Goal: Transaction & Acquisition: Purchase product/service

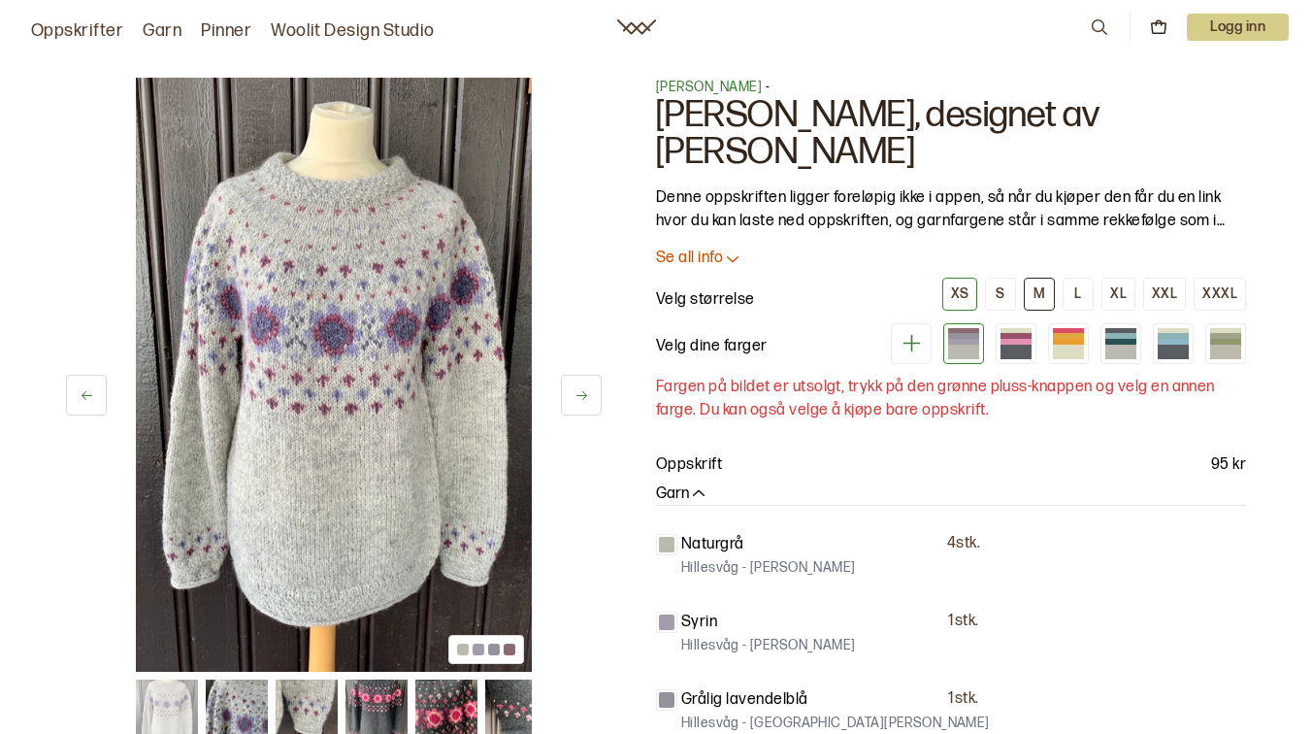
click at [1050, 296] on button "M" at bounding box center [1039, 294] width 31 height 33
click at [1029, 351] on div at bounding box center [1016, 350] width 31 height 17
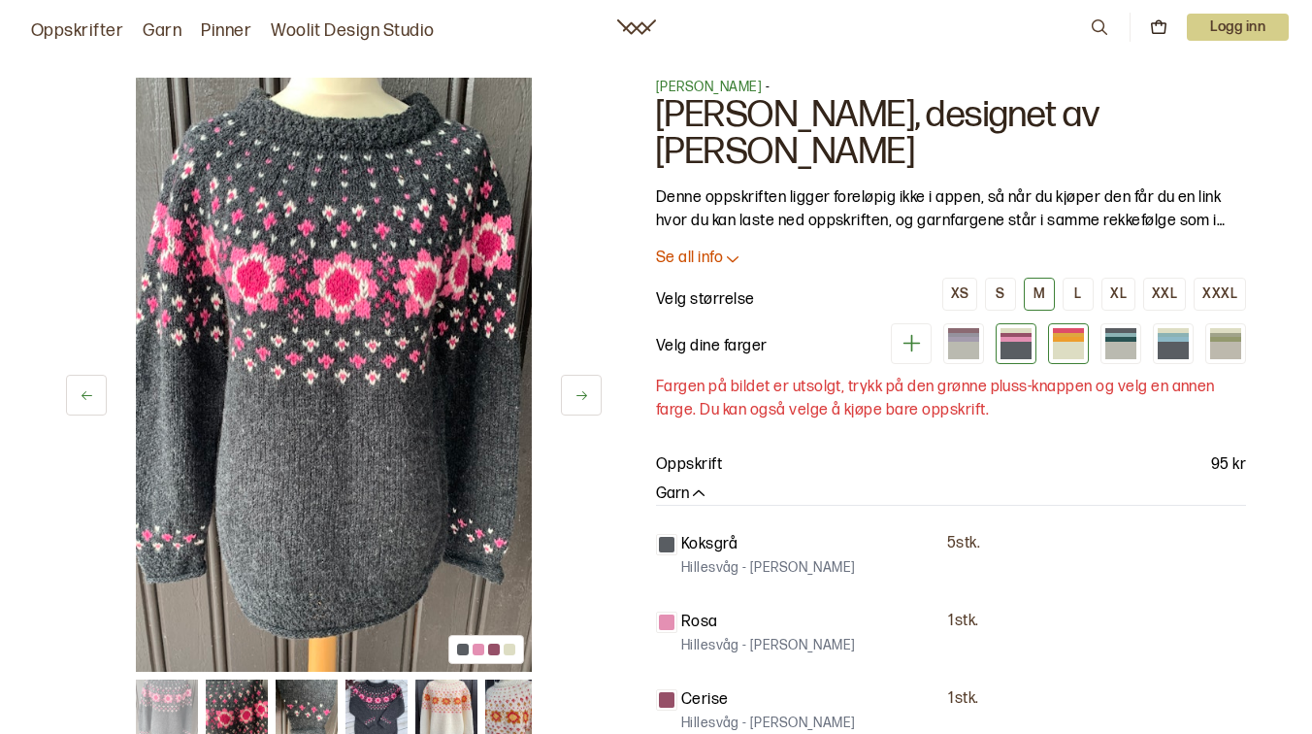
click at [1069, 348] on div at bounding box center [1068, 350] width 31 height 17
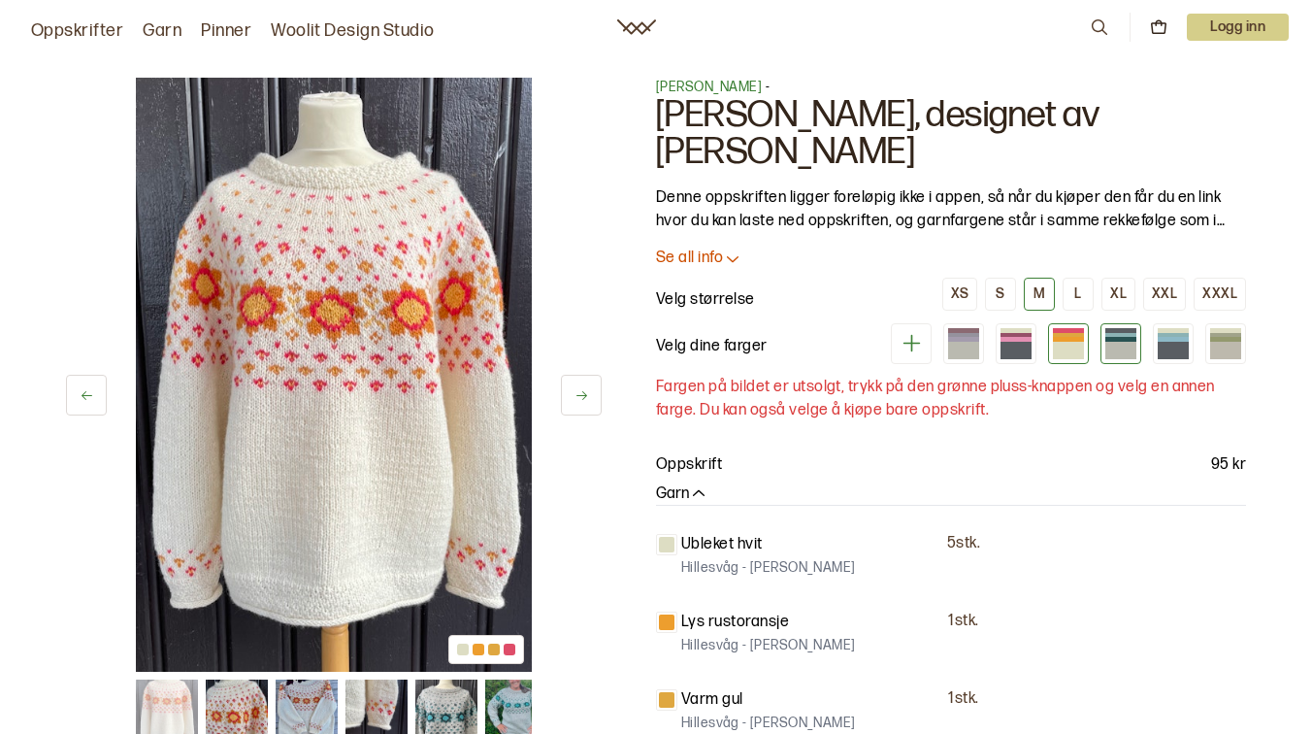
click at [1136, 347] on div at bounding box center [1120, 350] width 31 height 17
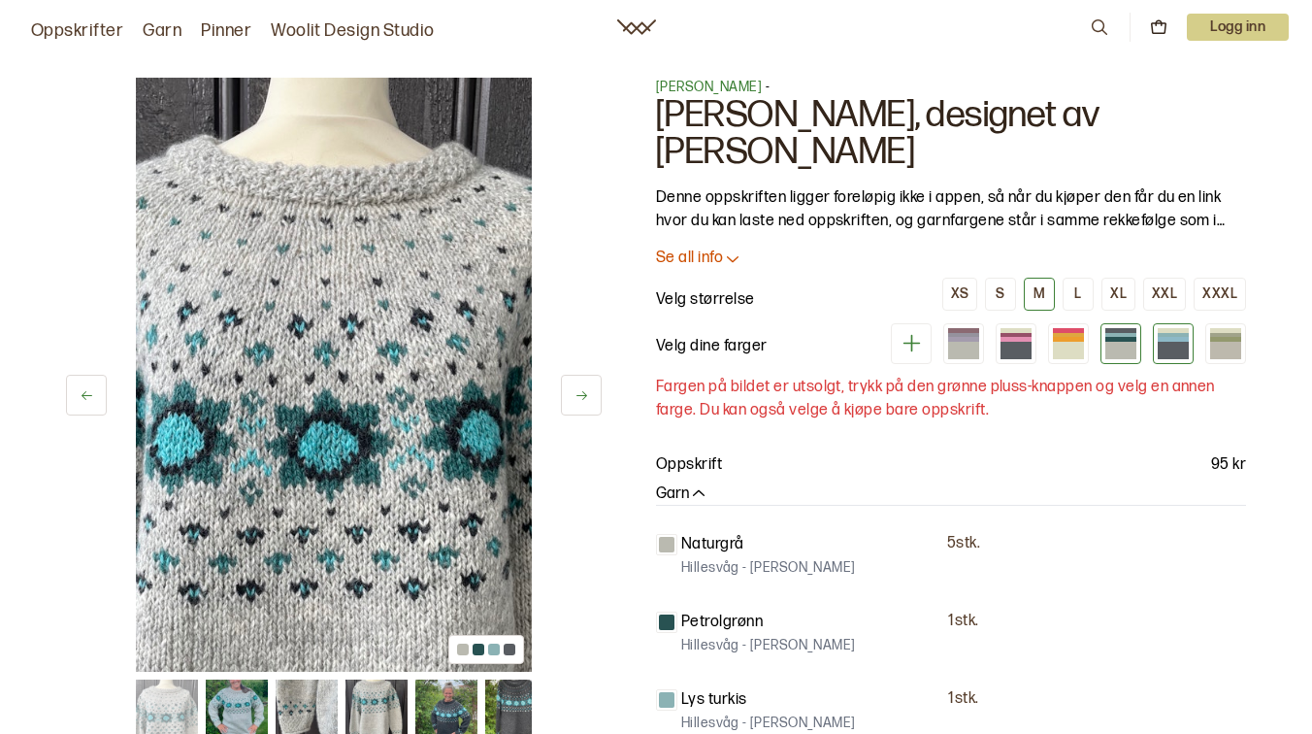
click at [1185, 344] on div at bounding box center [1173, 350] width 31 height 17
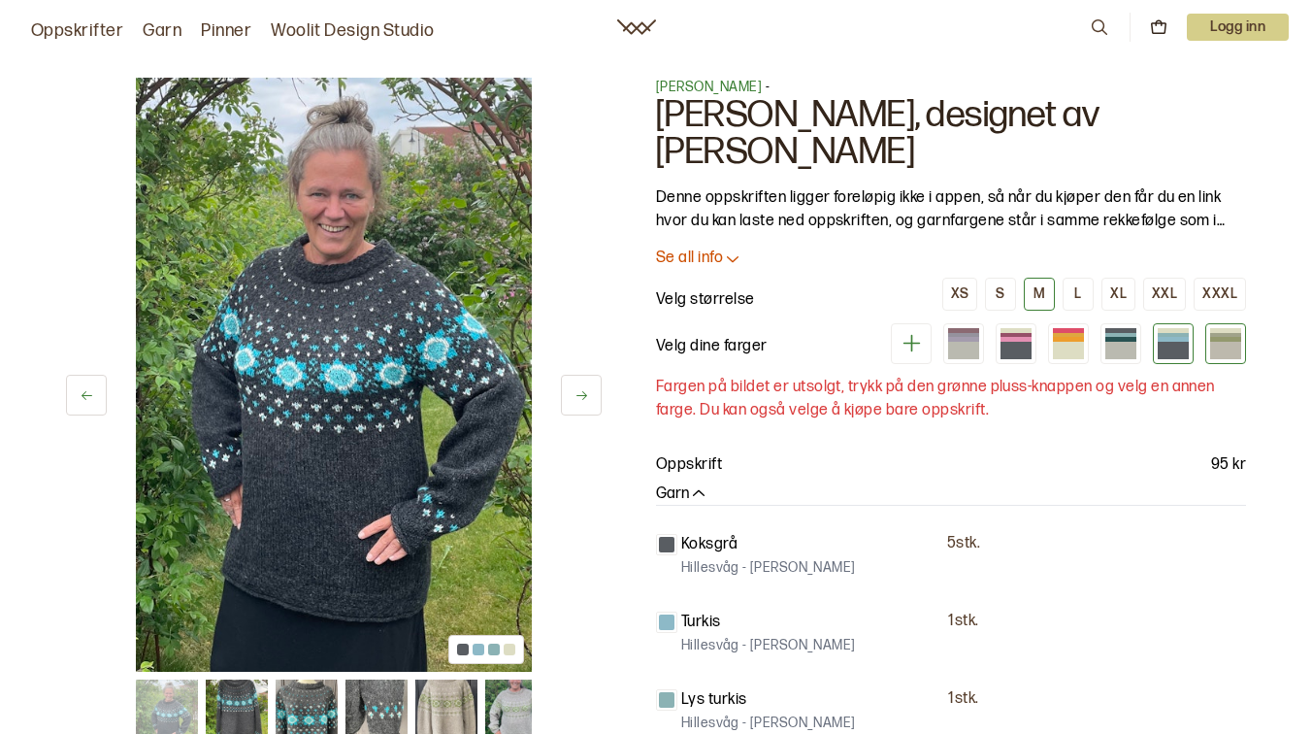
click at [1217, 345] on div at bounding box center [1225, 350] width 31 height 17
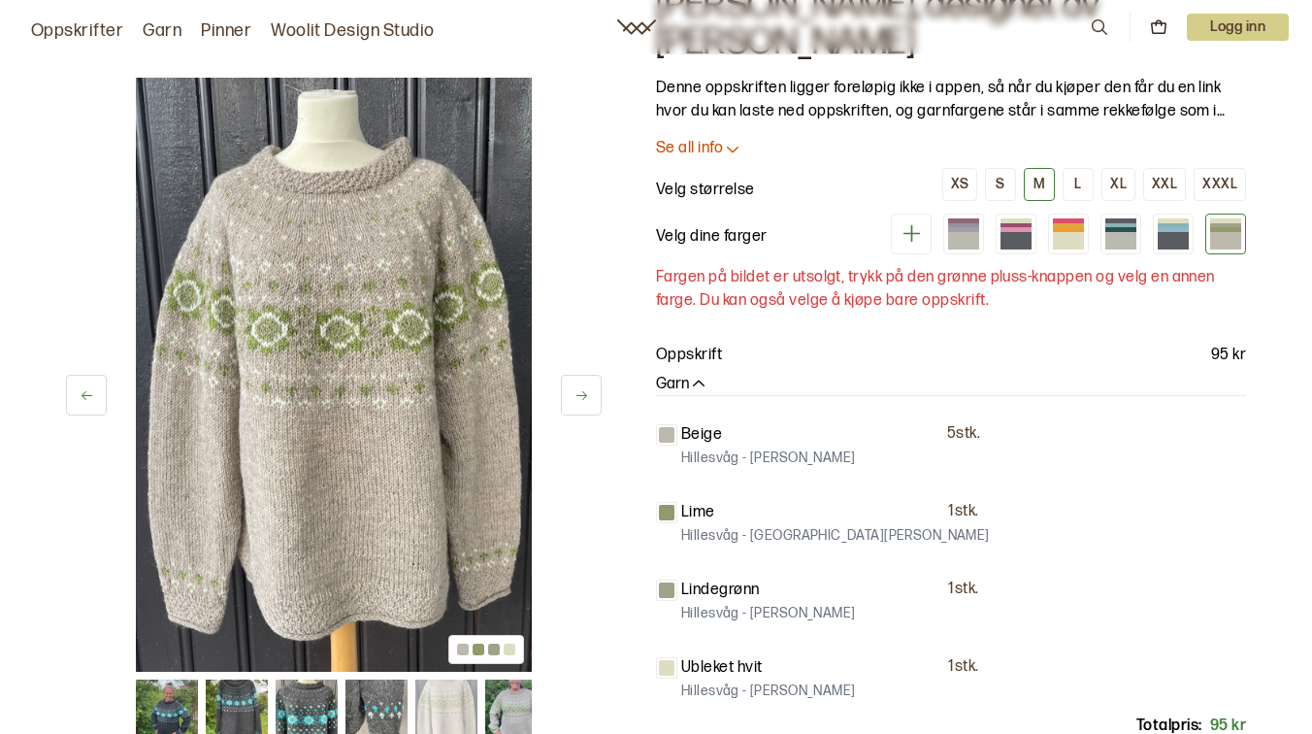
scroll to position [114, 0]
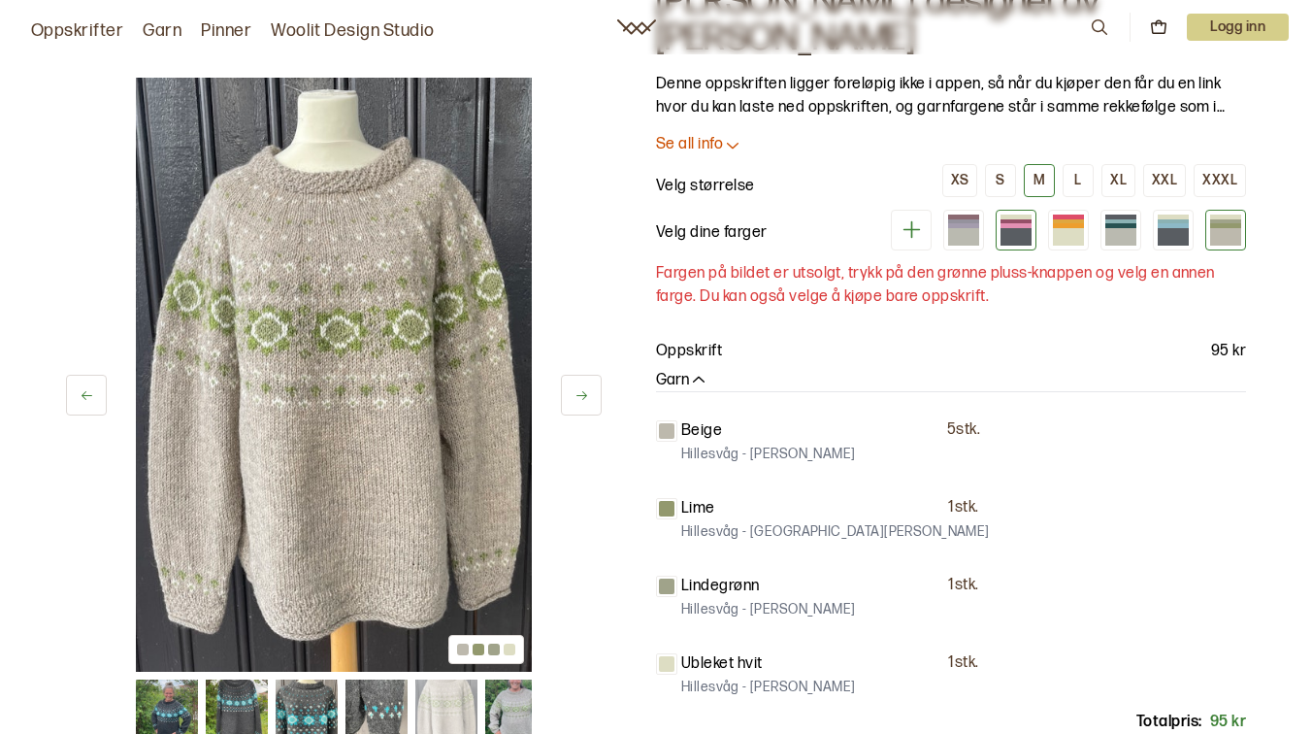
click at [1019, 235] on div at bounding box center [1016, 236] width 31 height 17
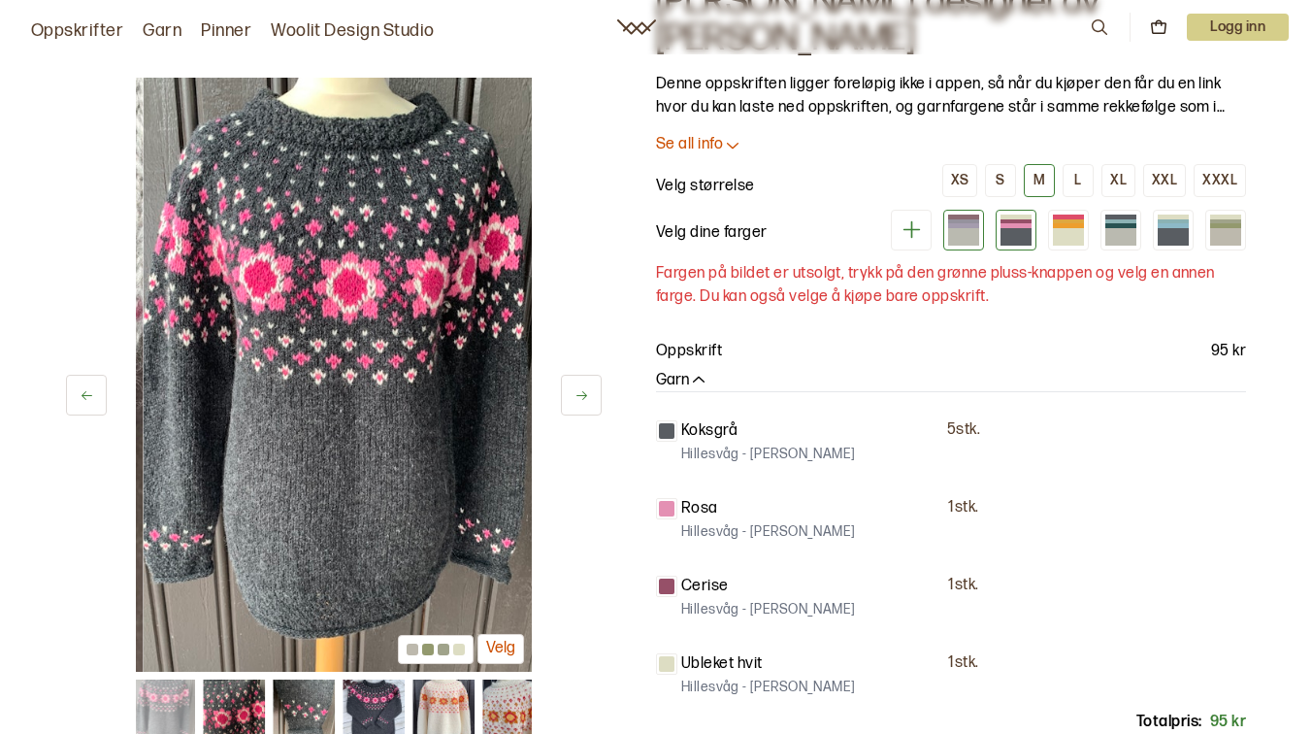
click at [961, 230] on div at bounding box center [963, 236] width 31 height 17
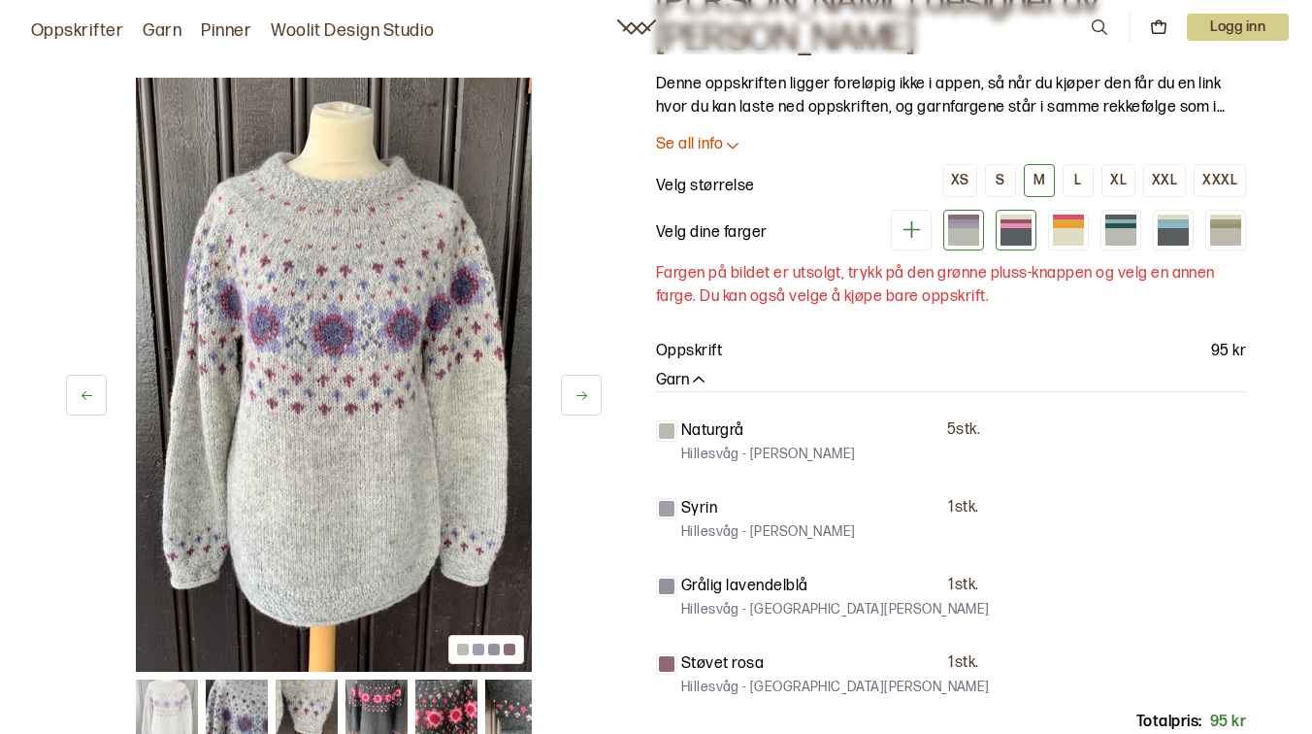
click at [1009, 236] on div at bounding box center [1016, 236] width 31 height 17
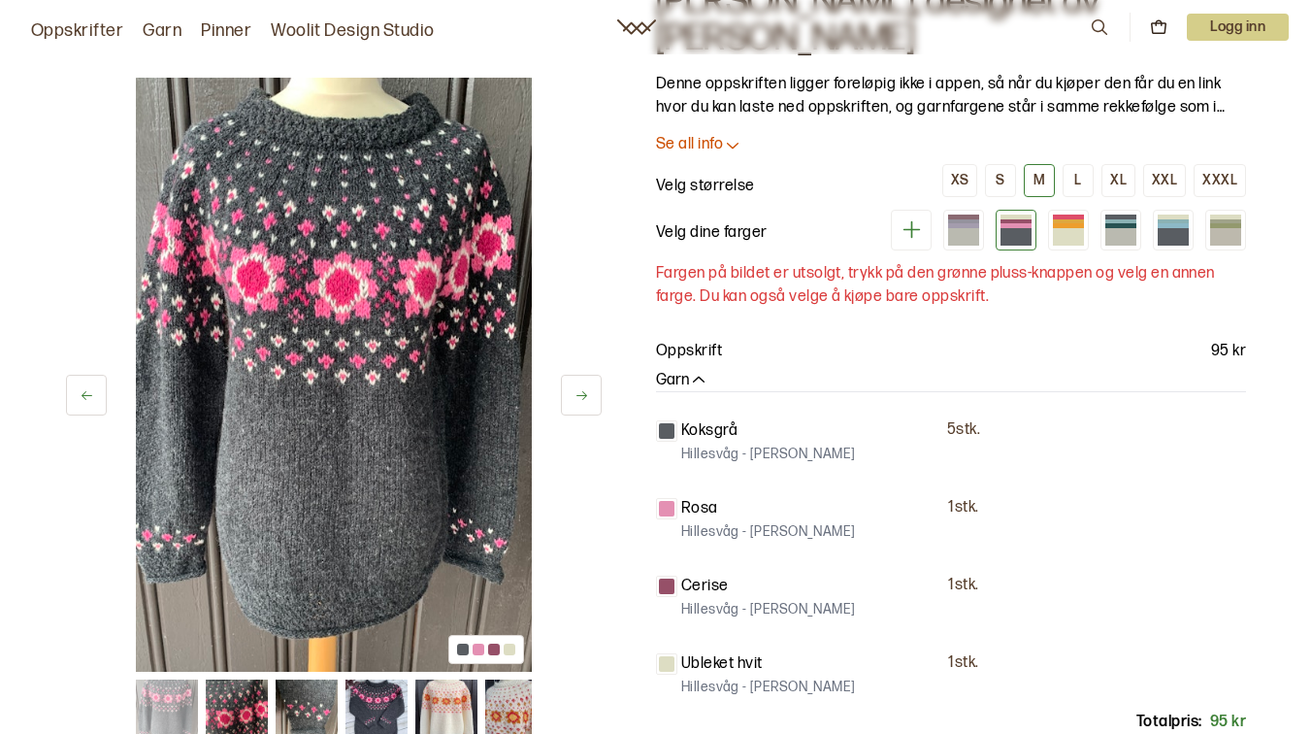
click at [676, 513] on div at bounding box center [666, 508] width 21 height 21
click at [675, 512] on div at bounding box center [666, 508] width 21 height 21
click at [666, 505] on div at bounding box center [667, 509] width 16 height 16
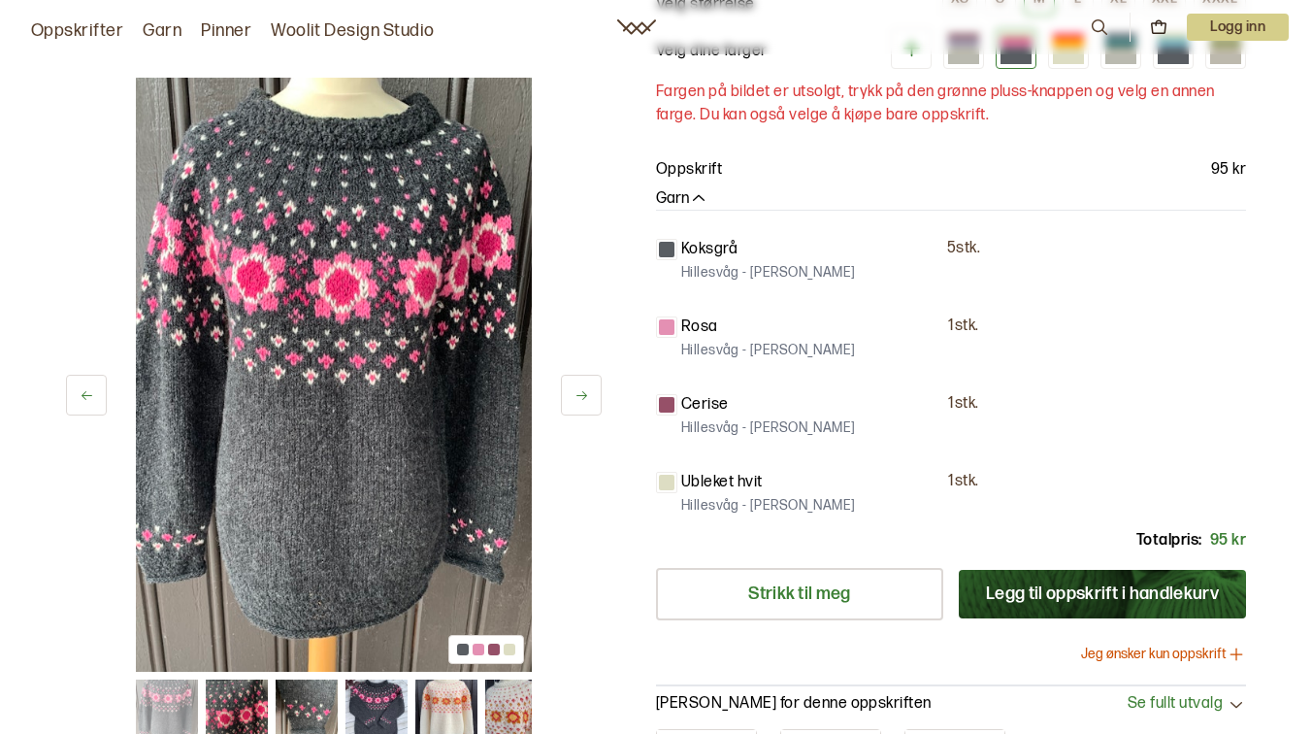
scroll to position [309, 0]
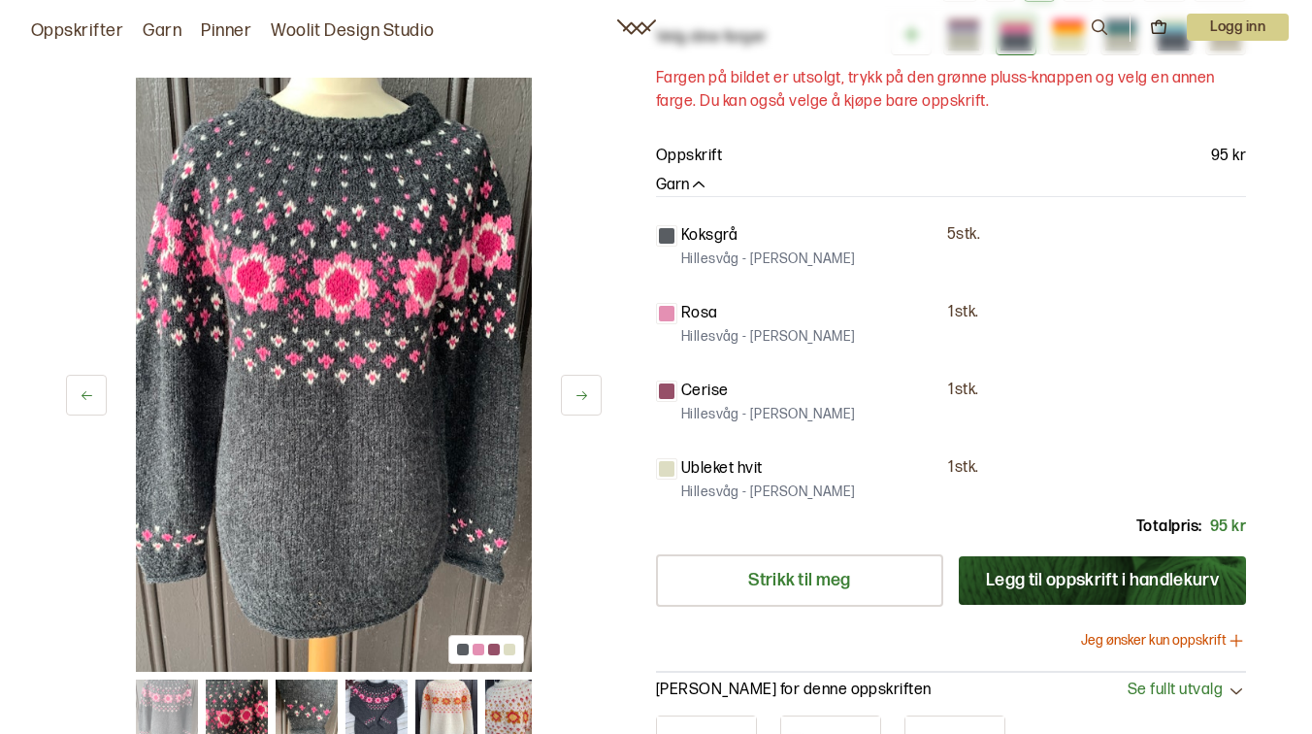
click at [481, 645] on div at bounding box center [479, 649] width 12 height 12
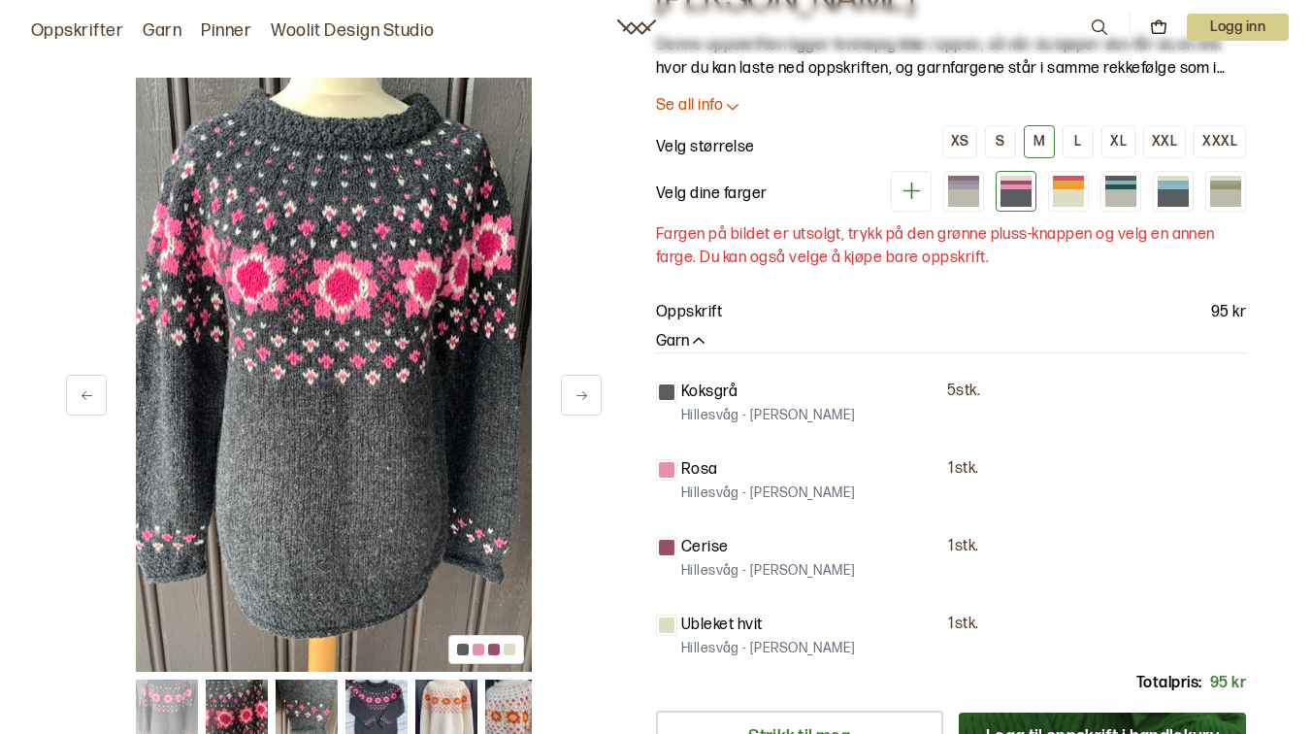
scroll to position [0, 0]
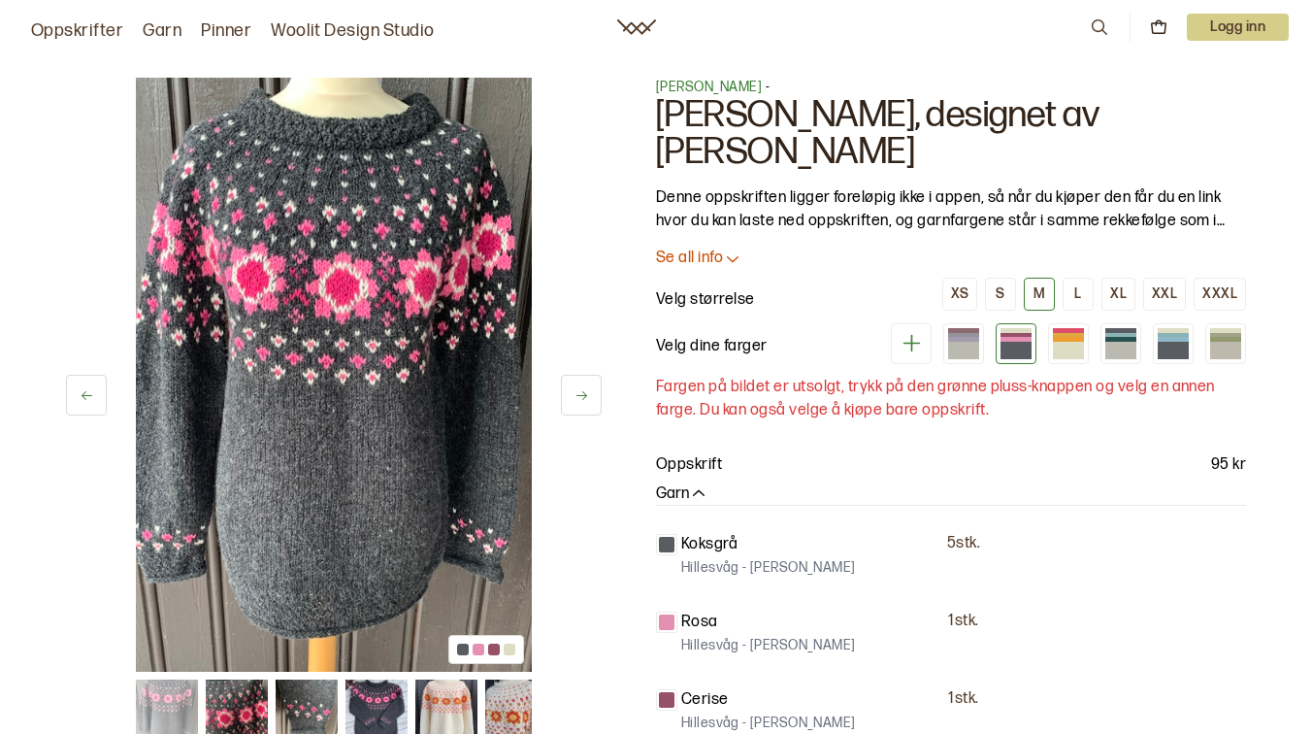
click at [727, 251] on icon at bounding box center [732, 257] width 19 height 19
